Goal: Information Seeking & Learning: Learn about a topic

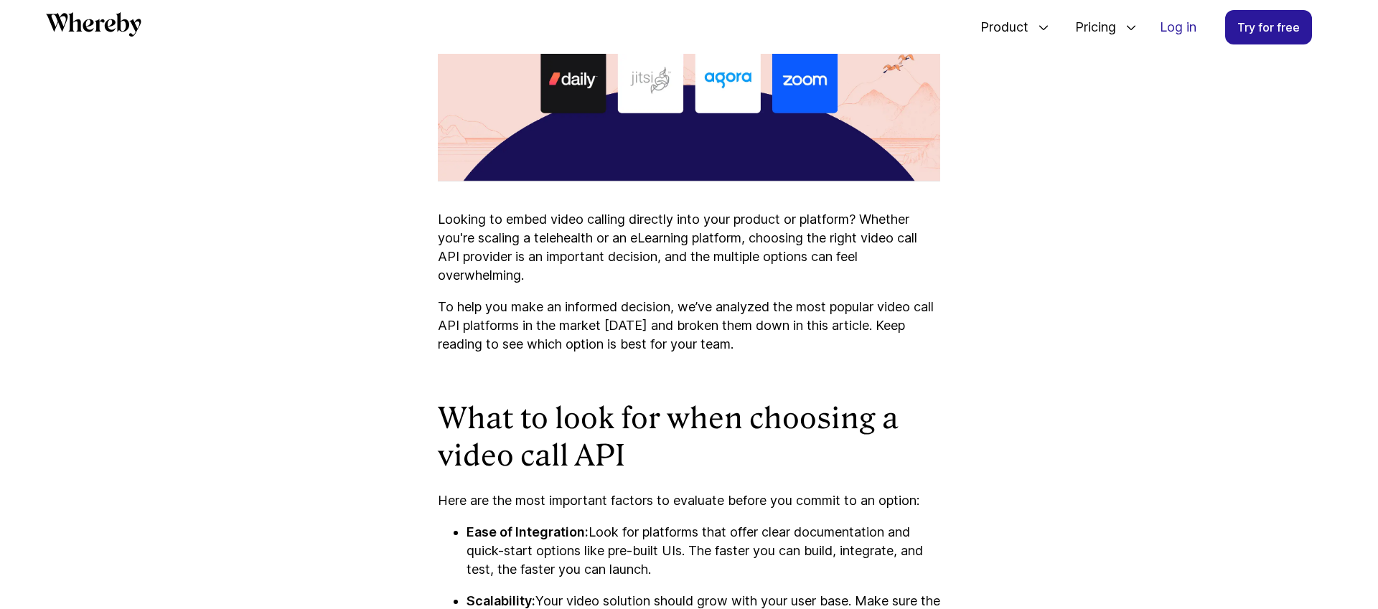
scroll to position [921, 0]
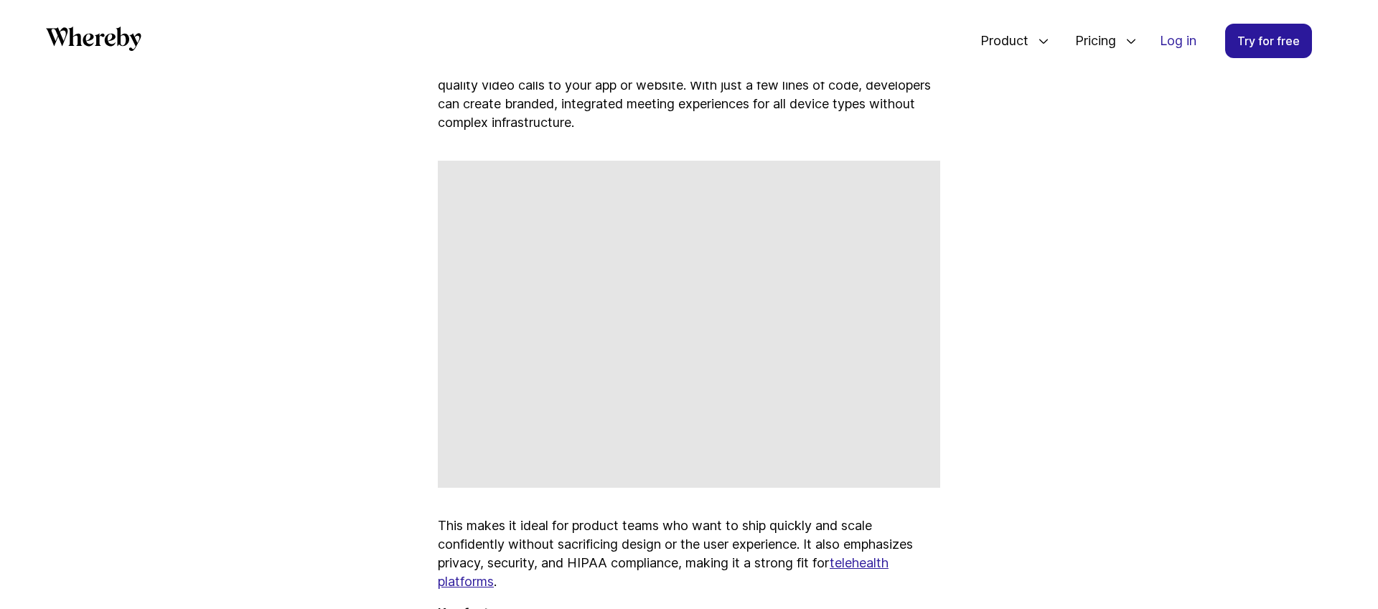
scroll to position [2069, 0]
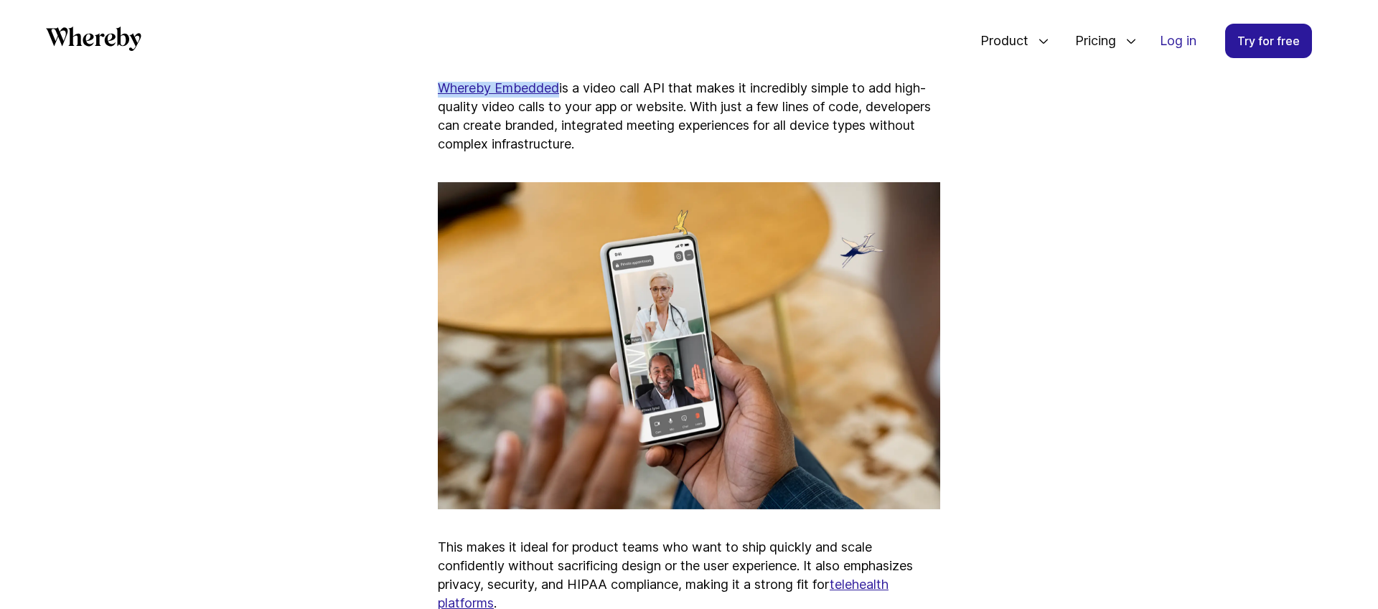
drag, startPoint x: 432, startPoint y: 85, endPoint x: 560, endPoint y: 90, distance: 127.8
copy link "Whereby Embedded"
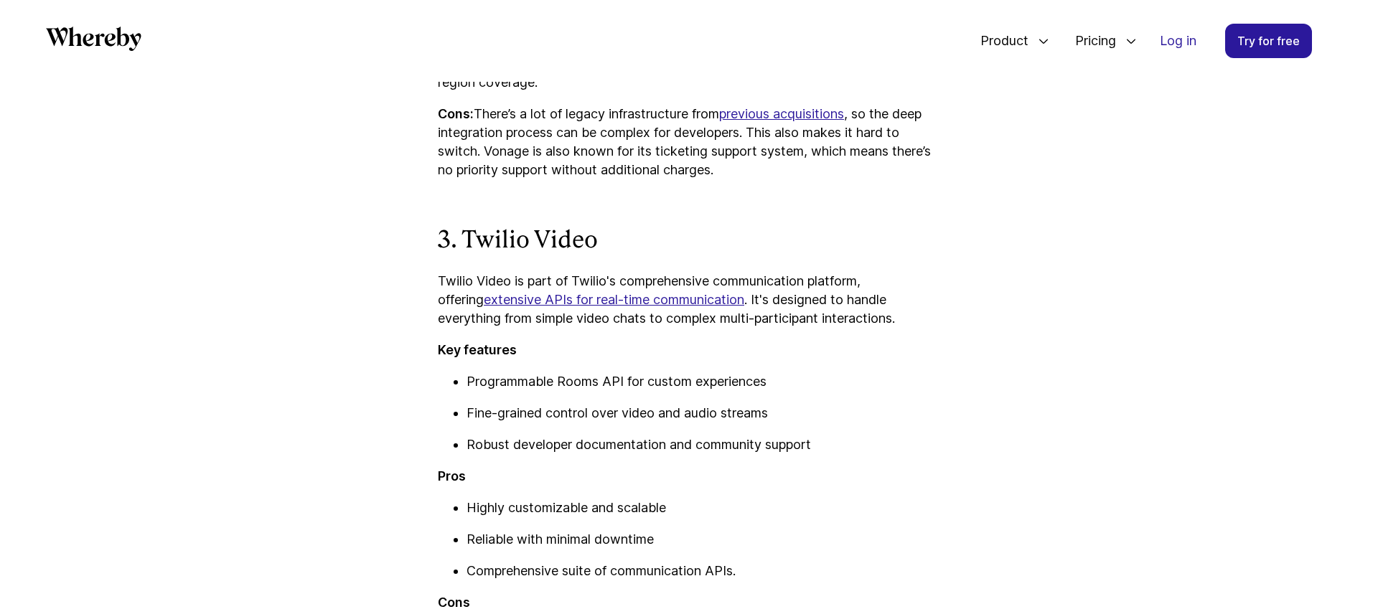
scroll to position [3464, 0]
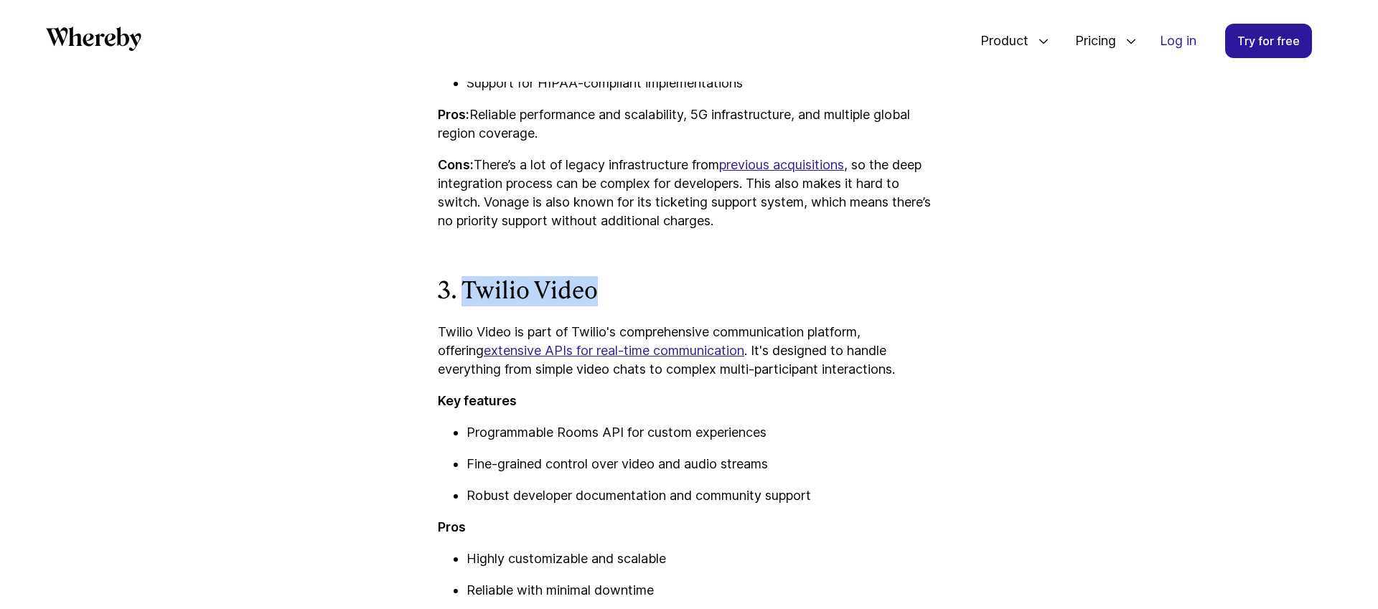
drag, startPoint x: 462, startPoint y: 287, endPoint x: 594, endPoint y: 288, distance: 132.1
click at [594, 288] on strong "3. Twilio Video" at bounding box center [518, 290] width 160 height 27
copy strong "Twilio Video"
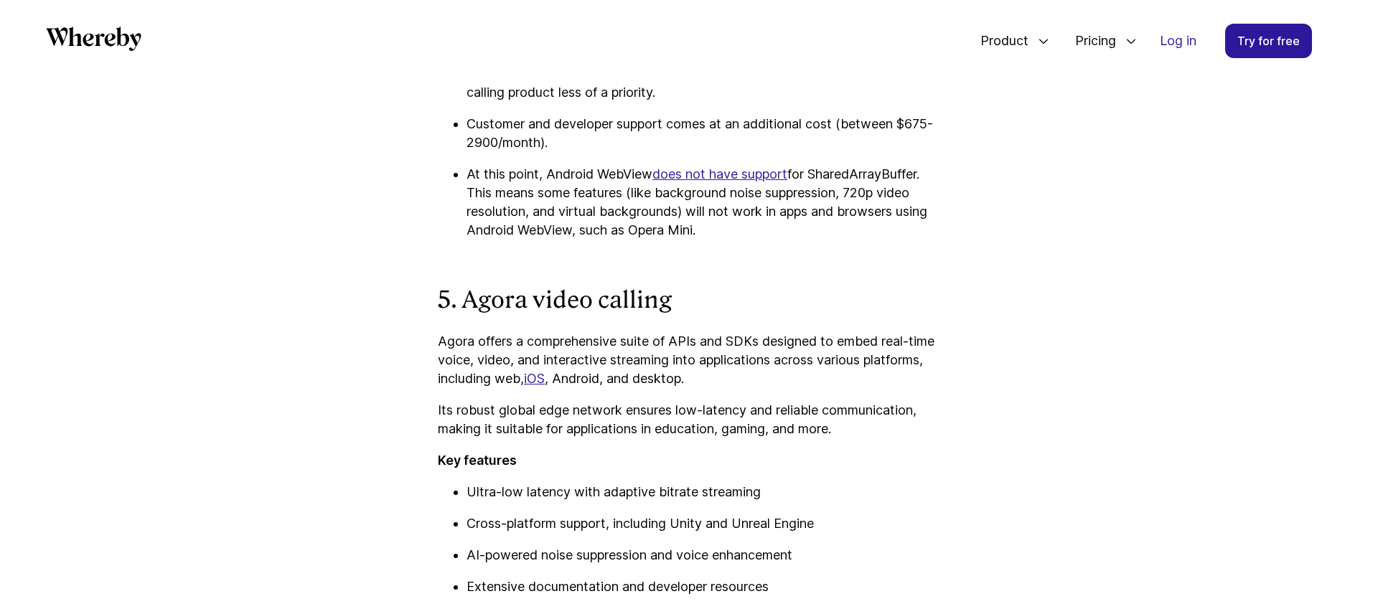
scroll to position [4951, 0]
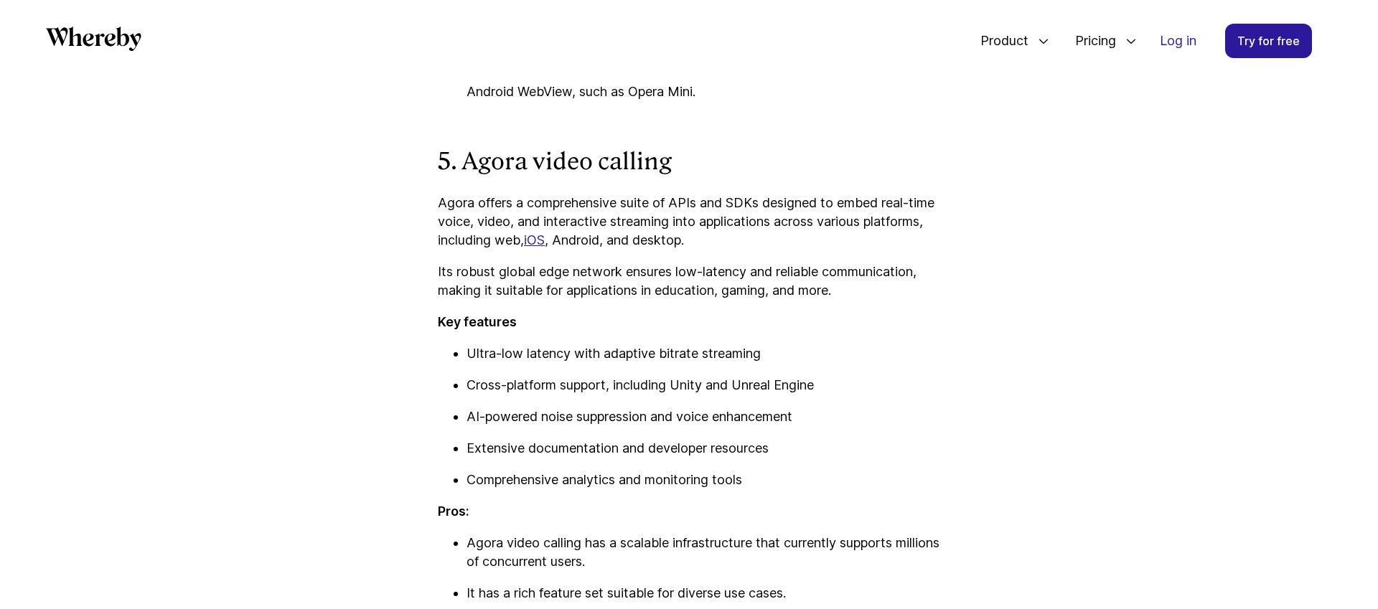
scroll to position [5076, 0]
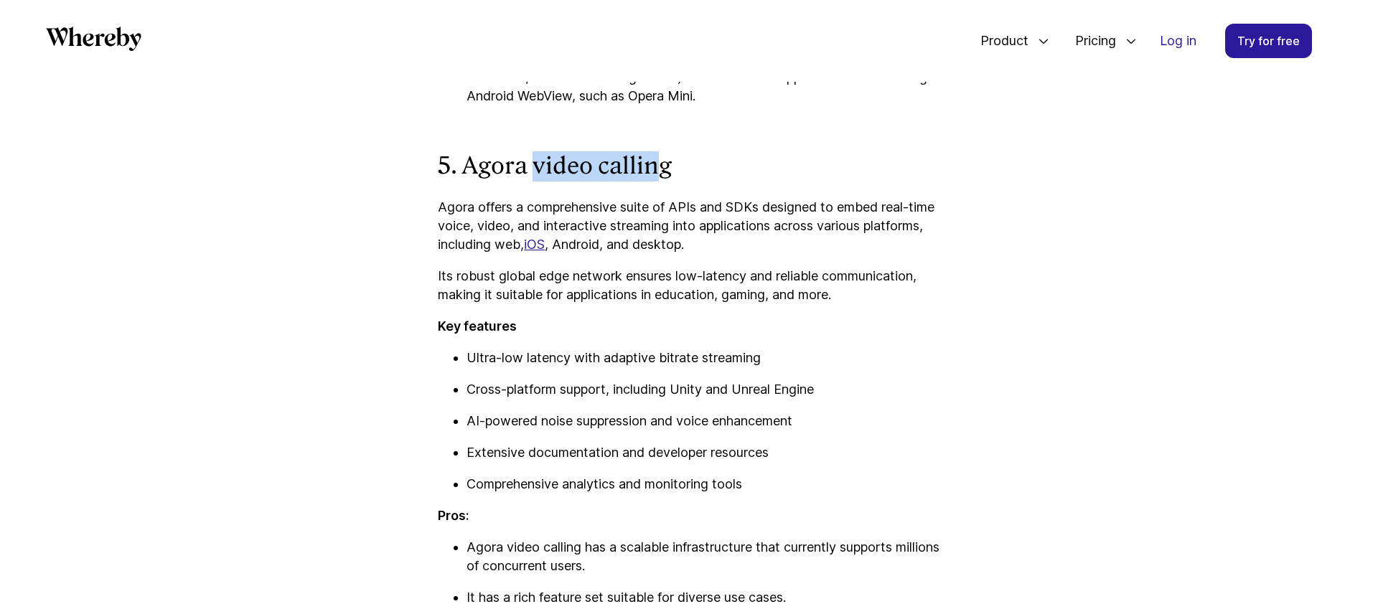
drag, startPoint x: 656, startPoint y: 167, endPoint x: 537, endPoint y: 165, distance: 119.1
click at [537, 166] on strong "5. Agora video calling" at bounding box center [555, 165] width 234 height 27
drag, startPoint x: 680, startPoint y: 172, endPoint x: 469, endPoint y: 167, distance: 211.1
click at [469, 167] on h3 "5. Agora video calling" at bounding box center [689, 166] width 502 height 30
copy strong "Agora video calling"
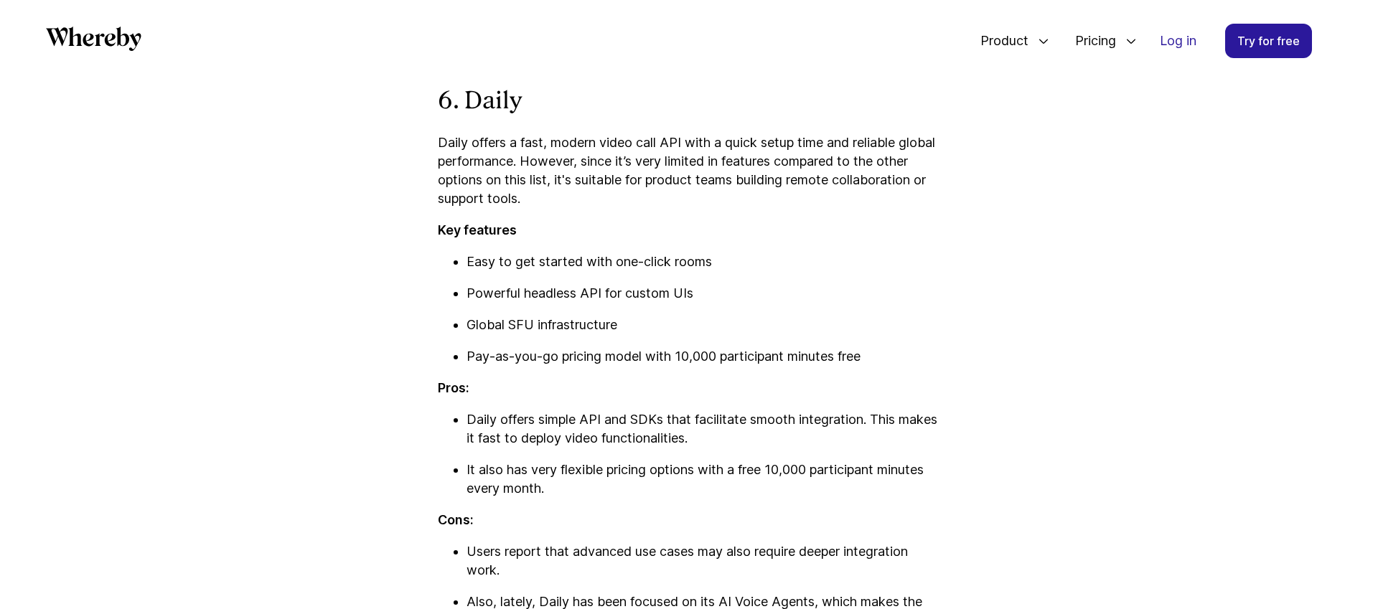
scroll to position [5885, 0]
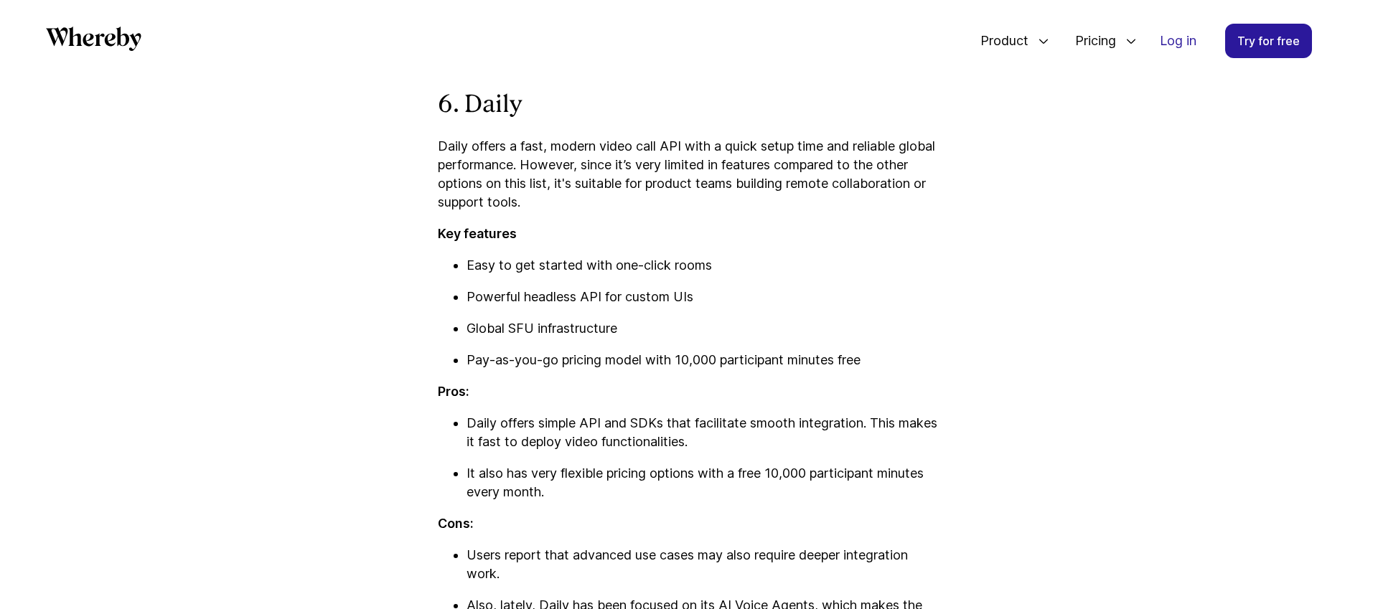
click at [484, 95] on strong "6. Daily" at bounding box center [480, 103] width 85 height 27
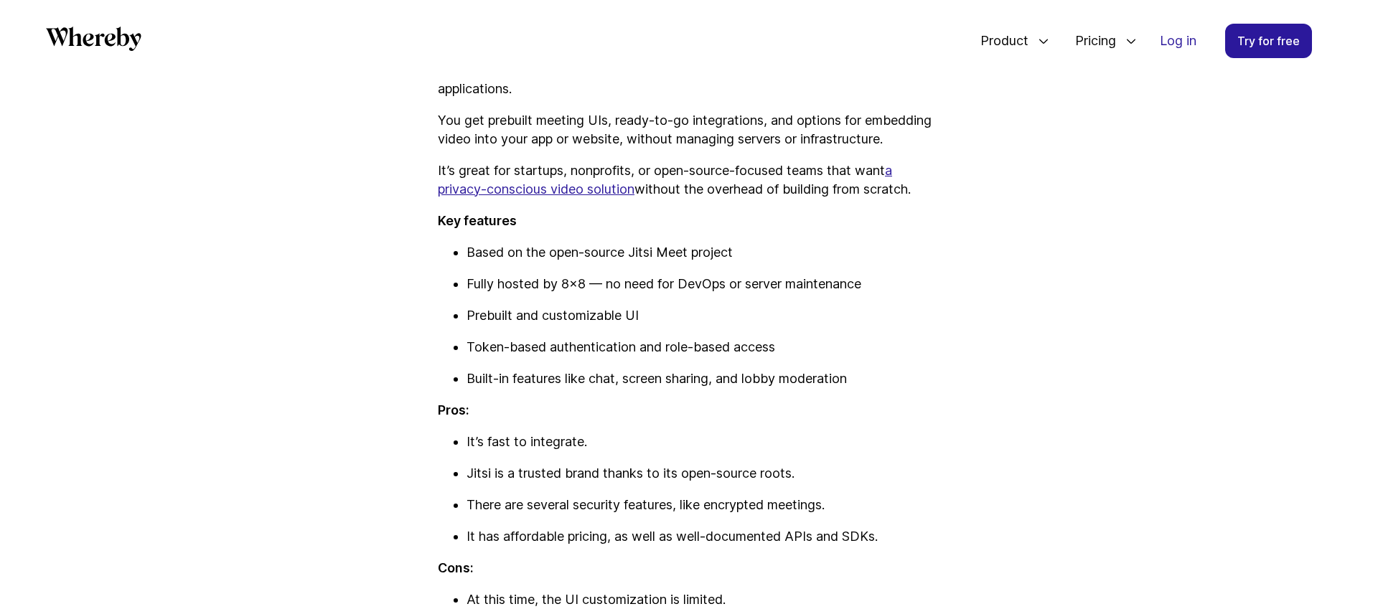
scroll to position [6458, 0]
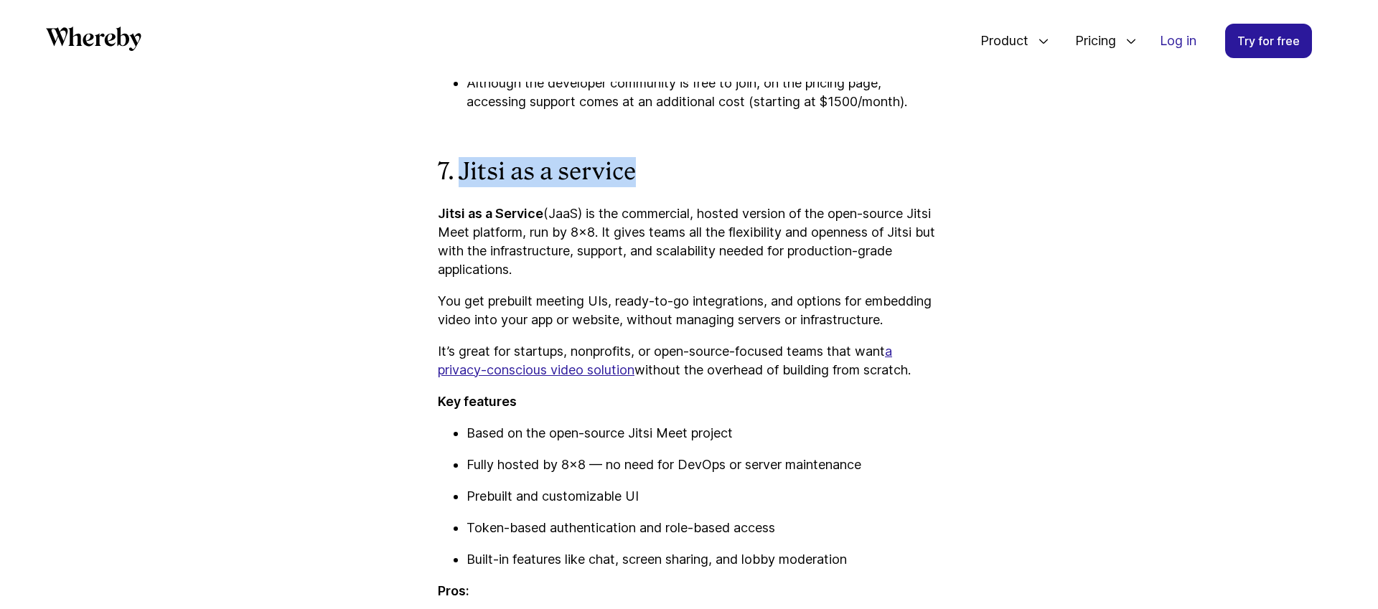
drag, startPoint x: 639, startPoint y: 168, endPoint x: 461, endPoint y: 172, distance: 178.0
click at [461, 172] on h3 "7. Jitsi as a service" at bounding box center [689, 172] width 502 height 30
copy strong "Jitsi as a service"
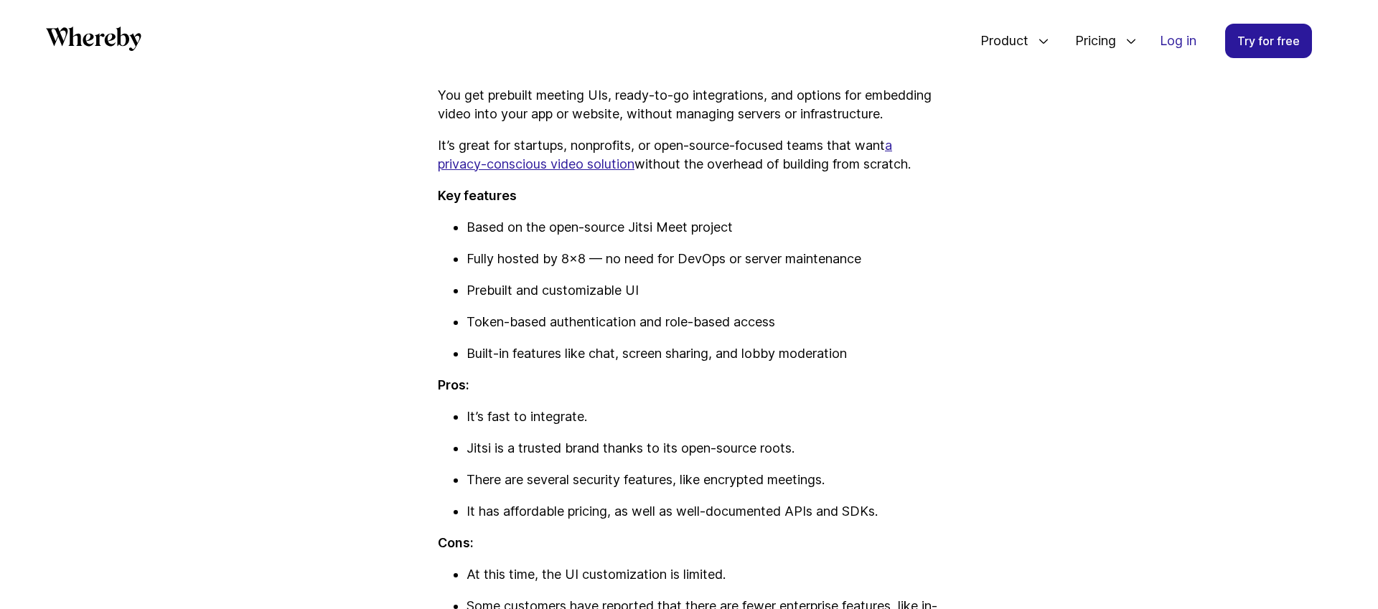
scroll to position [6756, 0]
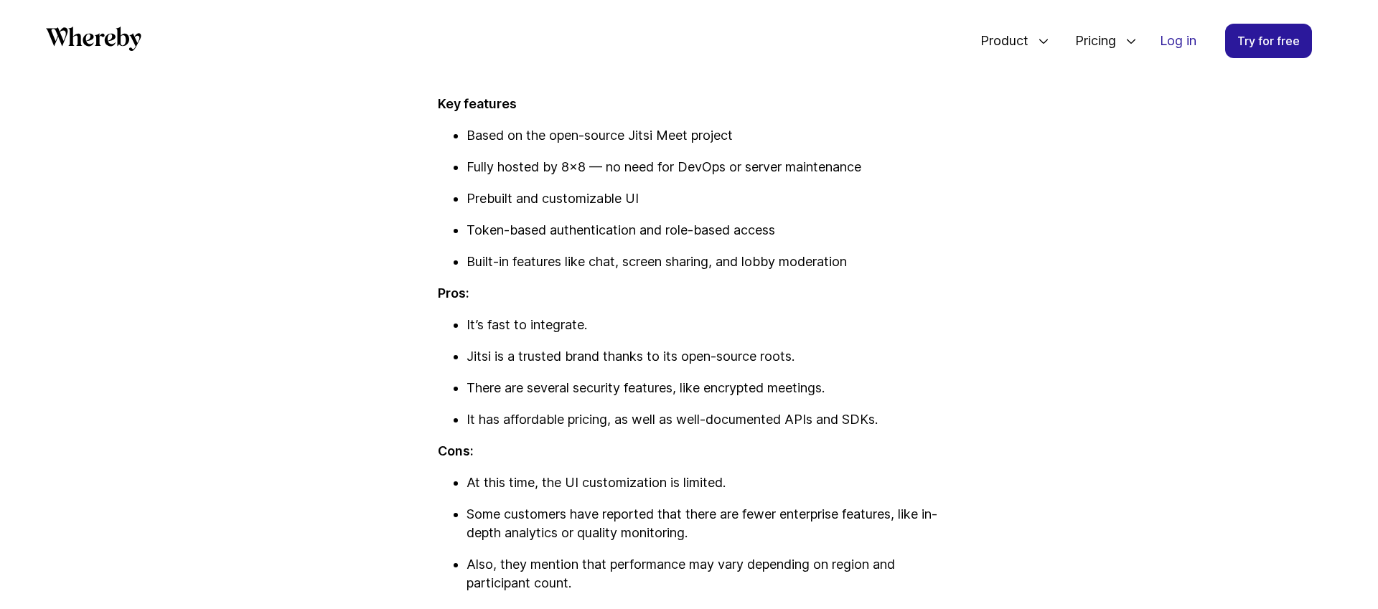
click at [673, 429] on p "It has affordable pricing, as well as well-documented APIs and SDKs." at bounding box center [704, 420] width 474 height 19
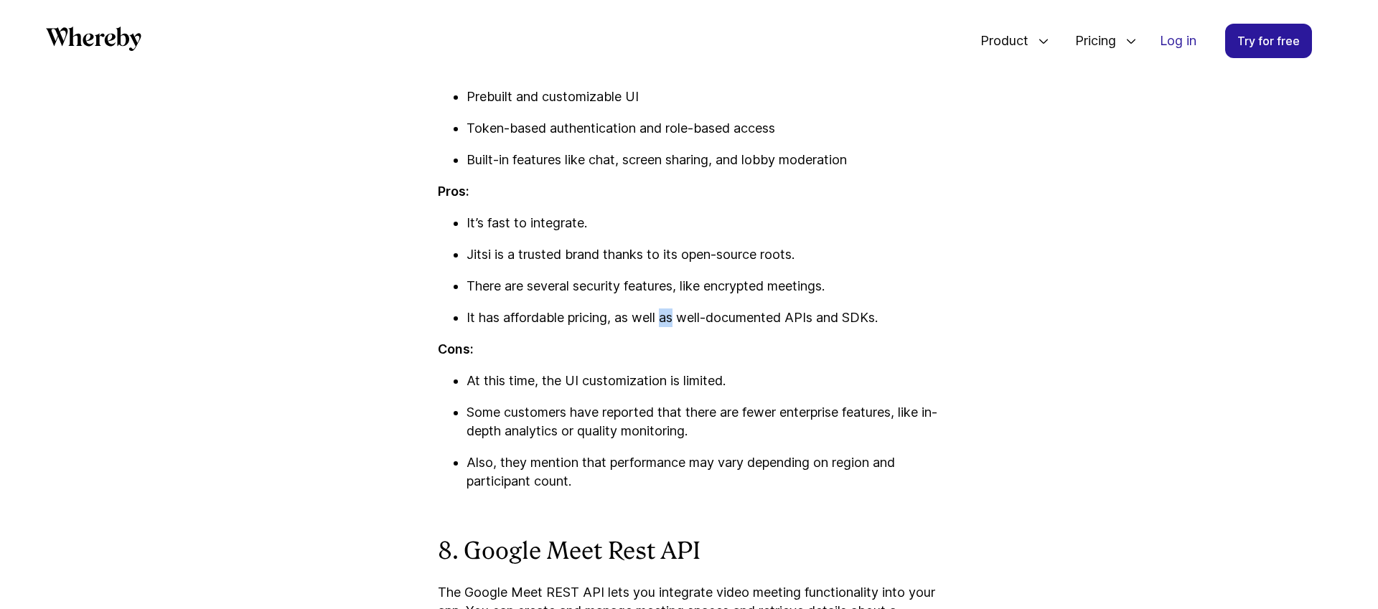
scroll to position [6859, 0]
click at [580, 389] on p "At this time, the UI customization is limited." at bounding box center [704, 379] width 474 height 19
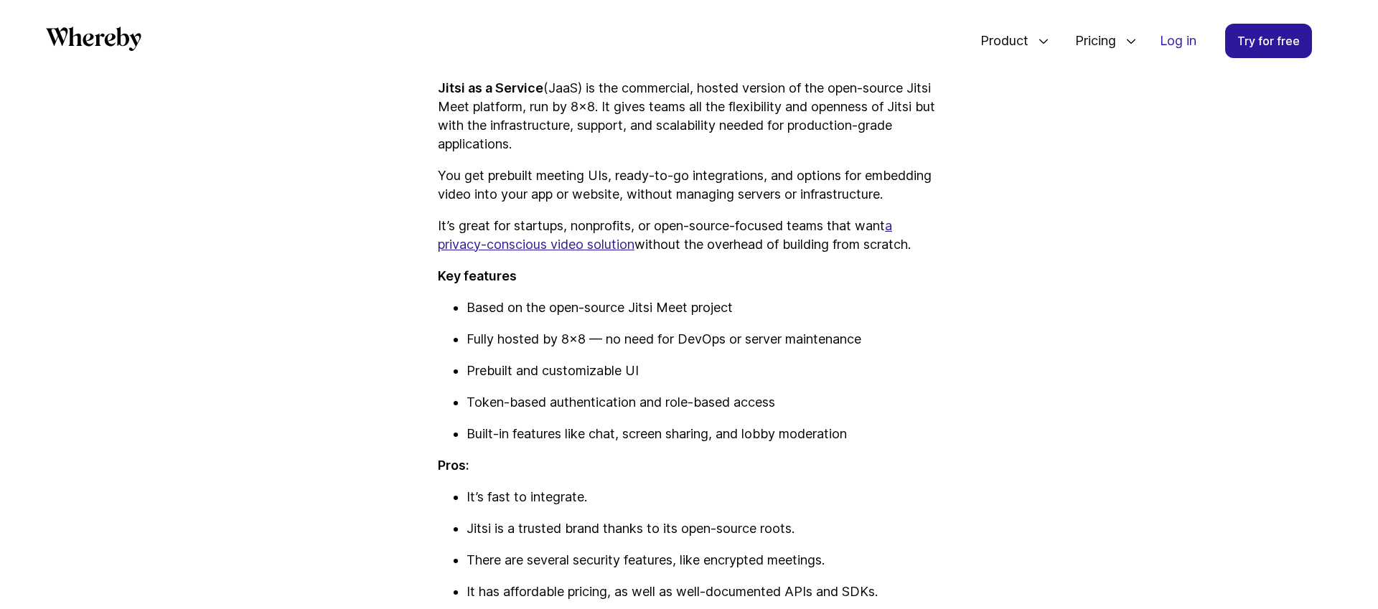
scroll to position [6583, 0]
click at [564, 381] on p "Prebuilt and customizable UI" at bounding box center [704, 371] width 474 height 19
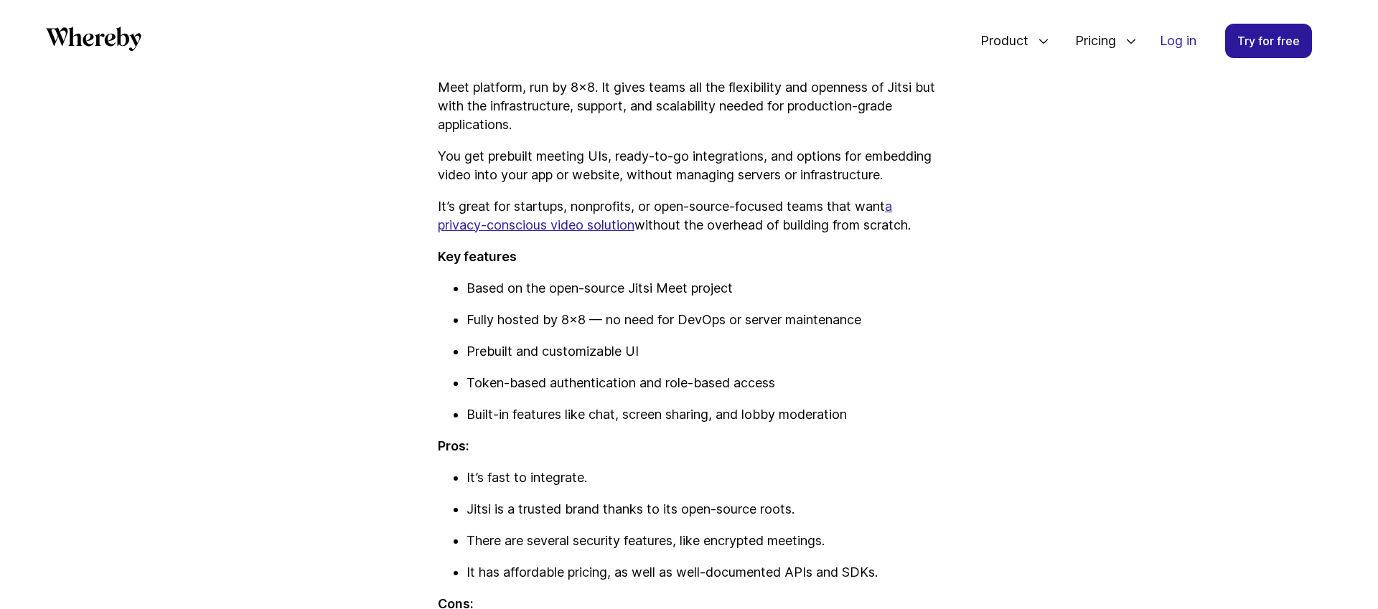
click at [522, 393] on p "Token-based authentication and role-based access" at bounding box center [704, 383] width 474 height 19
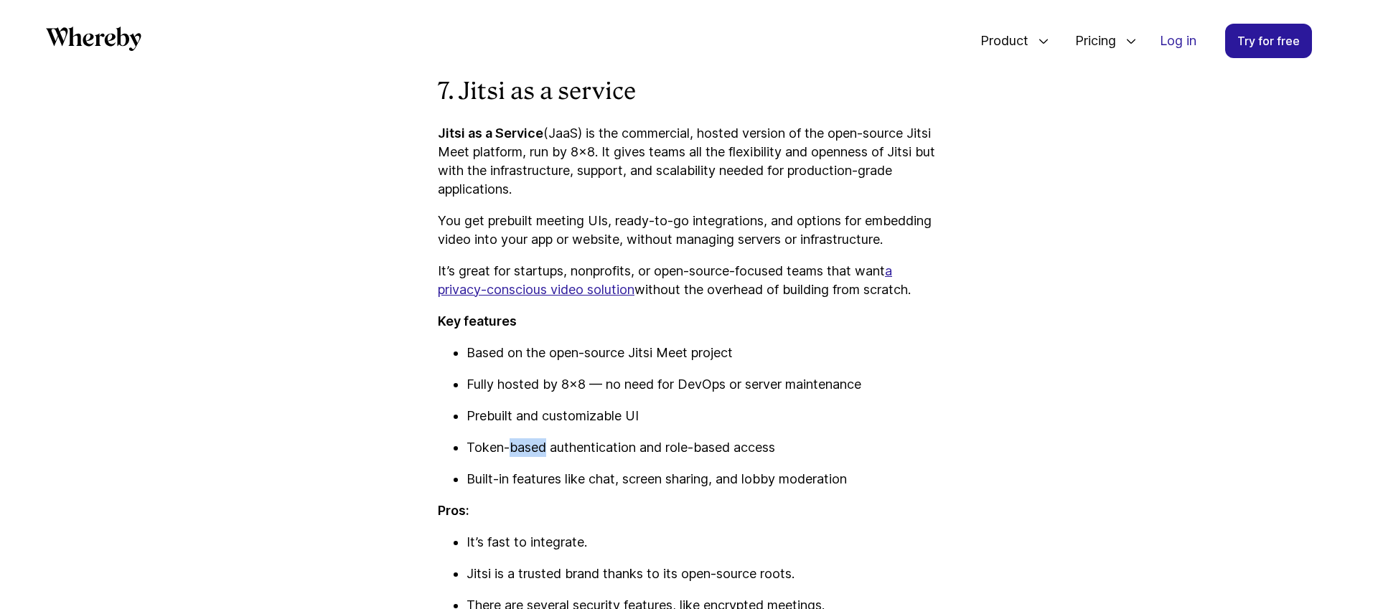
scroll to position [6477, 0]
